Goal: Information Seeking & Learning: Check status

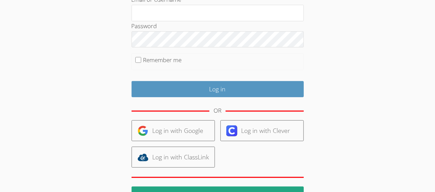
scroll to position [91, 0]
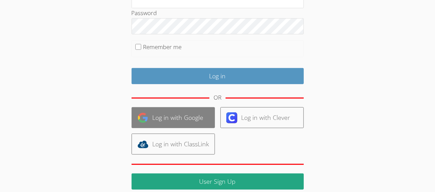
click at [163, 118] on link "Log in with Google" at bounding box center [173, 117] width 83 height 21
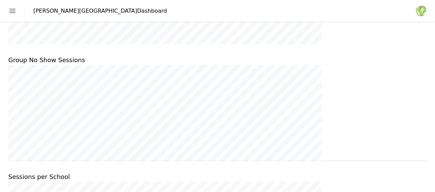
scroll to position [294, 0]
click at [0, 0] on link "Students" at bounding box center [0, 0] width 0 height 0
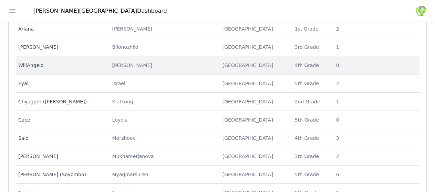
scroll to position [65, 0]
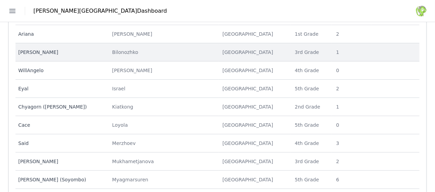
click at [184, 53] on div "Bilonozhko" at bounding box center [163, 52] width 102 height 7
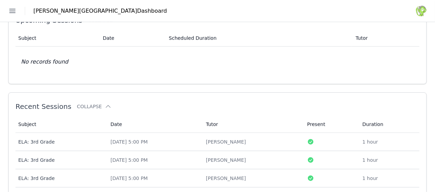
scroll to position [295, 0]
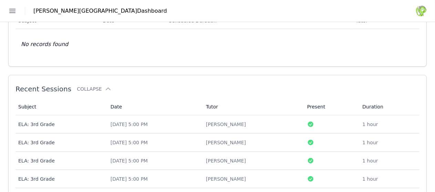
drag, startPoint x: 298, startPoint y: 79, endPoint x: 267, endPoint y: 77, distance: 31.4
click at [198, 121] on div "[DATE] 5:00 PM" at bounding box center [154, 124] width 87 height 7
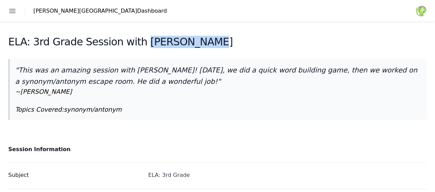
drag, startPoint x: 295, startPoint y: 44, endPoint x: 237, endPoint y: 48, distance: 58.7
click at [237, 48] on div "ELA: 3rd Grade Session with [PERSON_NAME]" at bounding box center [217, 44] width 418 height 17
copy h2 "[PERSON_NAME]"
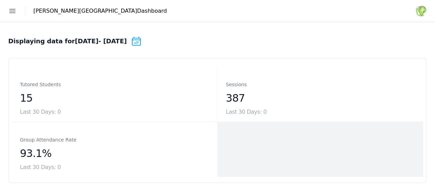
click at [0, 0] on link "Students" at bounding box center [0, 0] width 0 height 0
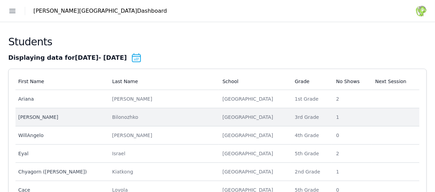
click at [218, 116] on td "Last Name [PERSON_NAME]" at bounding box center [163, 117] width 110 height 18
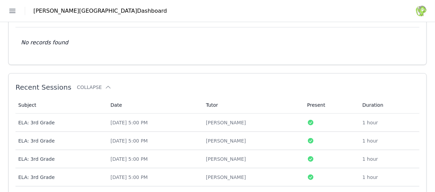
scroll to position [313, 0]
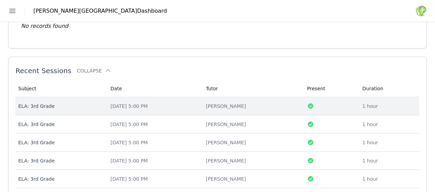
click at [299, 103] on div "[PERSON_NAME]" at bounding box center [252, 106] width 93 height 7
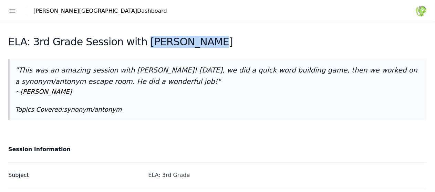
drag, startPoint x: 299, startPoint y: 42, endPoint x: 237, endPoint y: 46, distance: 62.4
click at [237, 46] on div "ELA: 3rd Grade Session with [PERSON_NAME]" at bounding box center [217, 44] width 418 height 17
copy h2 "[PERSON_NAME]"
